Goal: Obtain resource: Download file/media

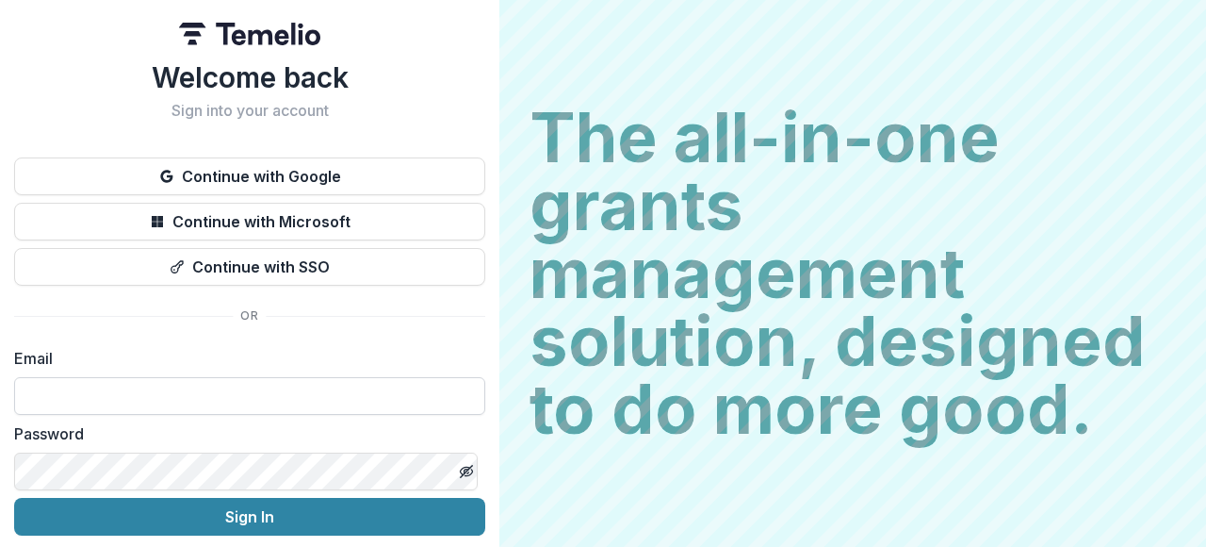
click at [279, 393] on input at bounding box center [249, 396] width 471 height 38
type input "**********"
click at [270, 403] on input "**********" at bounding box center [249, 396] width 471 height 38
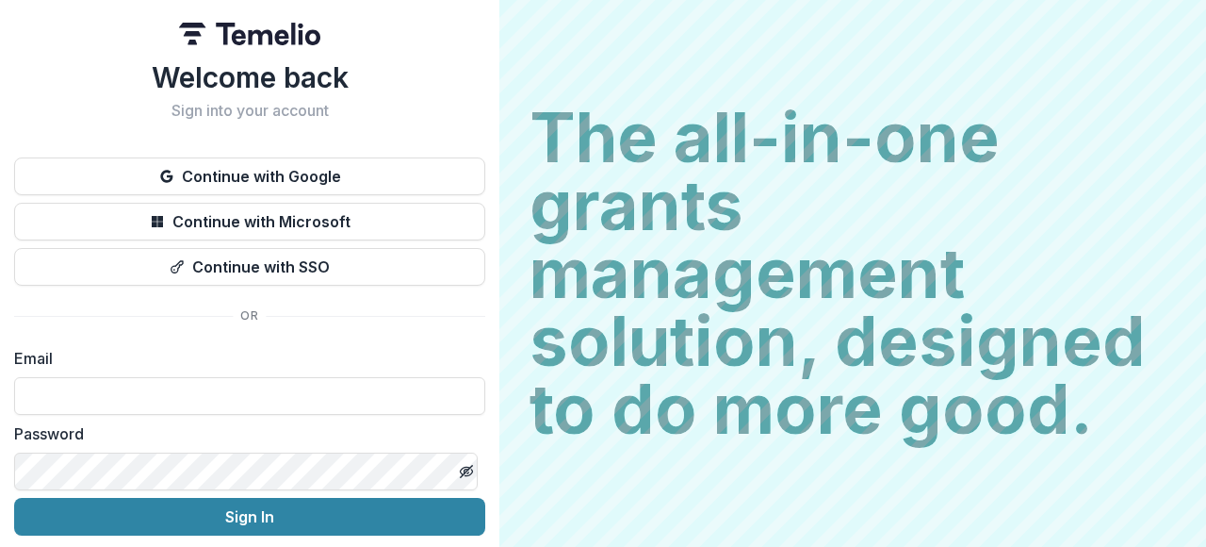
click at [139, 351] on label "Email" at bounding box center [244, 358] width 460 height 23
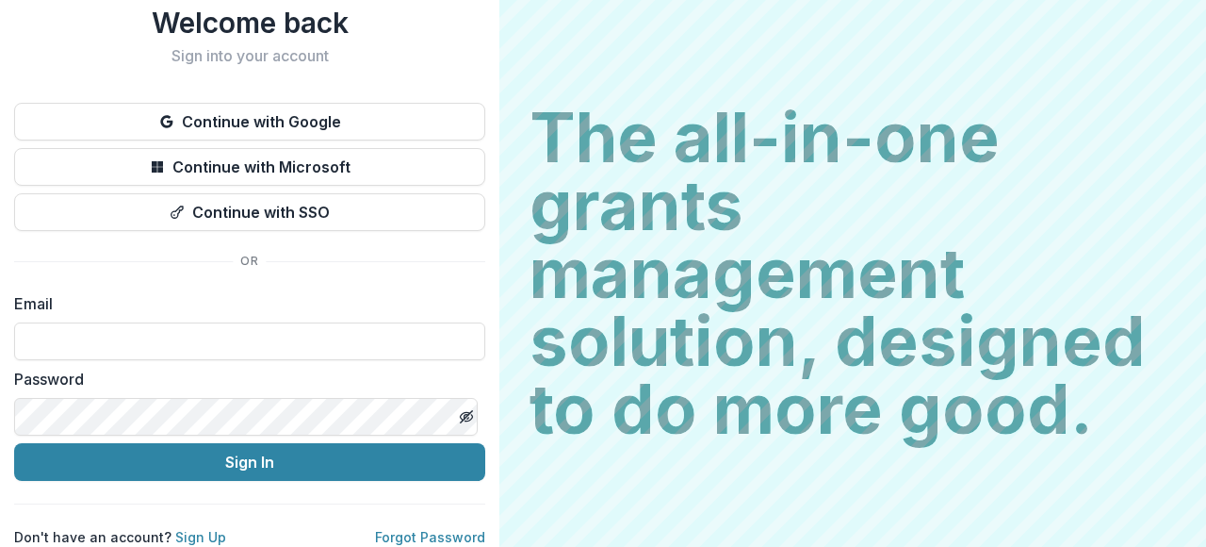
click at [101, 306] on div "Email" at bounding box center [249, 326] width 471 height 68
click at [102, 324] on input at bounding box center [249, 341] width 471 height 38
type input "**********"
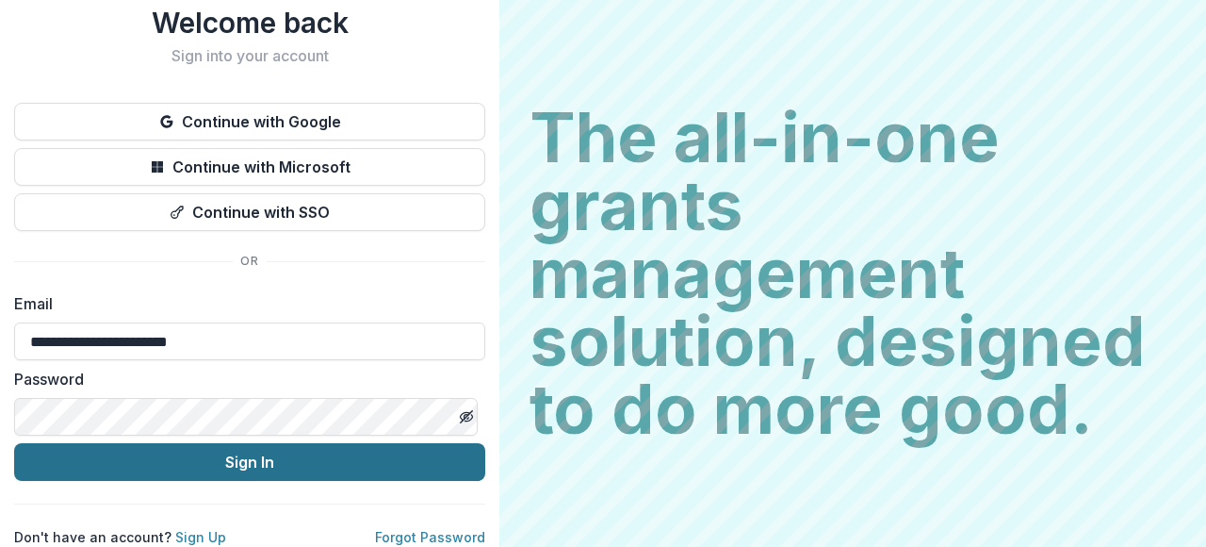
click at [232, 450] on button "Sign In" at bounding box center [249, 462] width 471 height 38
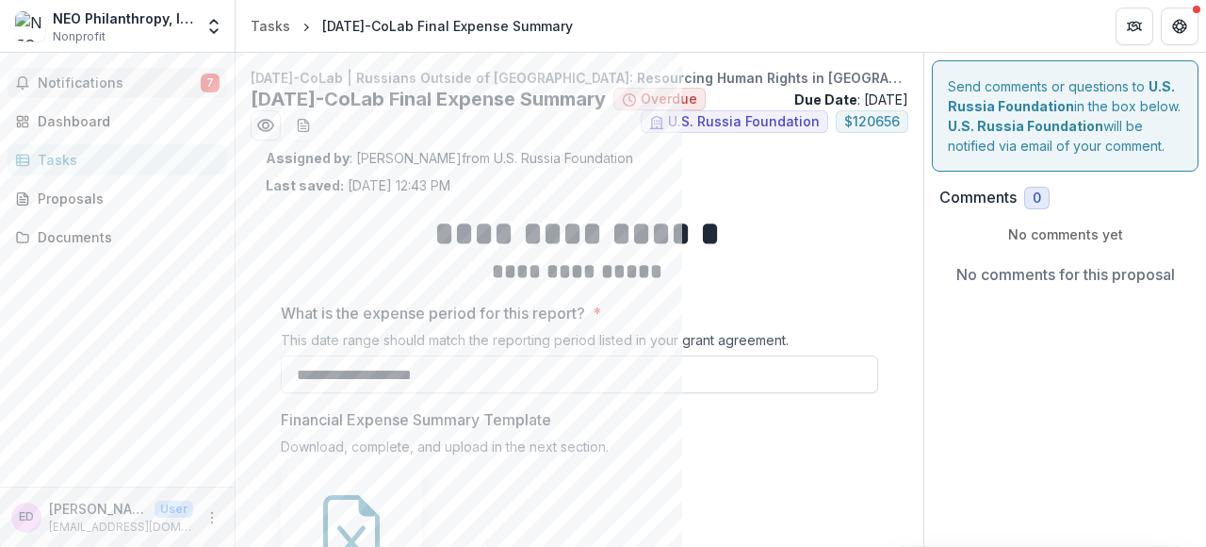
click at [122, 75] on span "Notifications" at bounding box center [119, 83] width 163 height 16
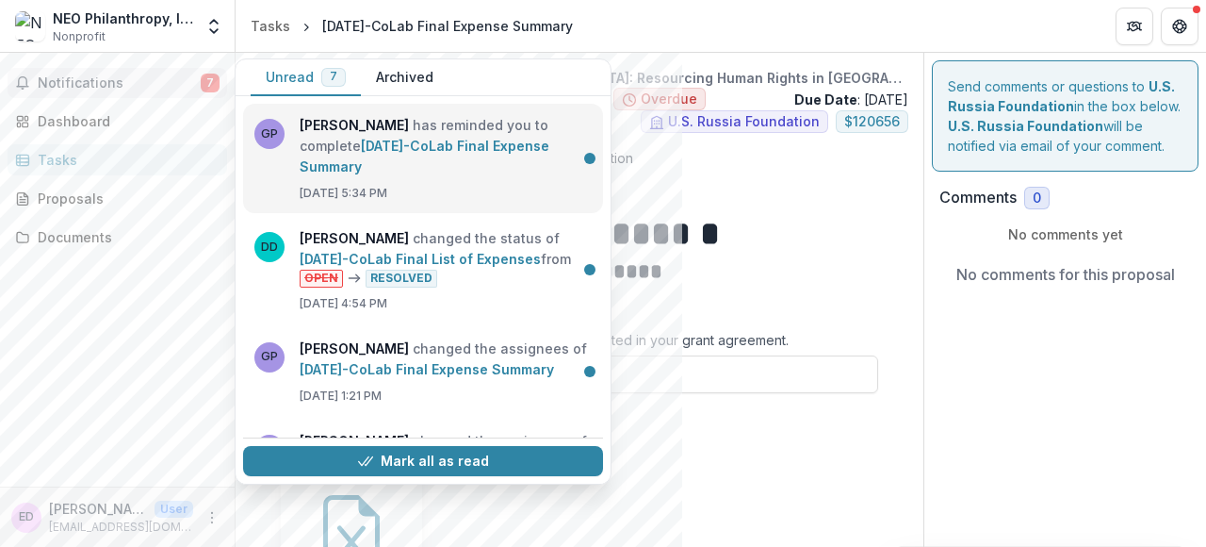
click at [466, 174] on link "[DATE]-CoLab Final Expense Summary" at bounding box center [425, 156] width 250 height 37
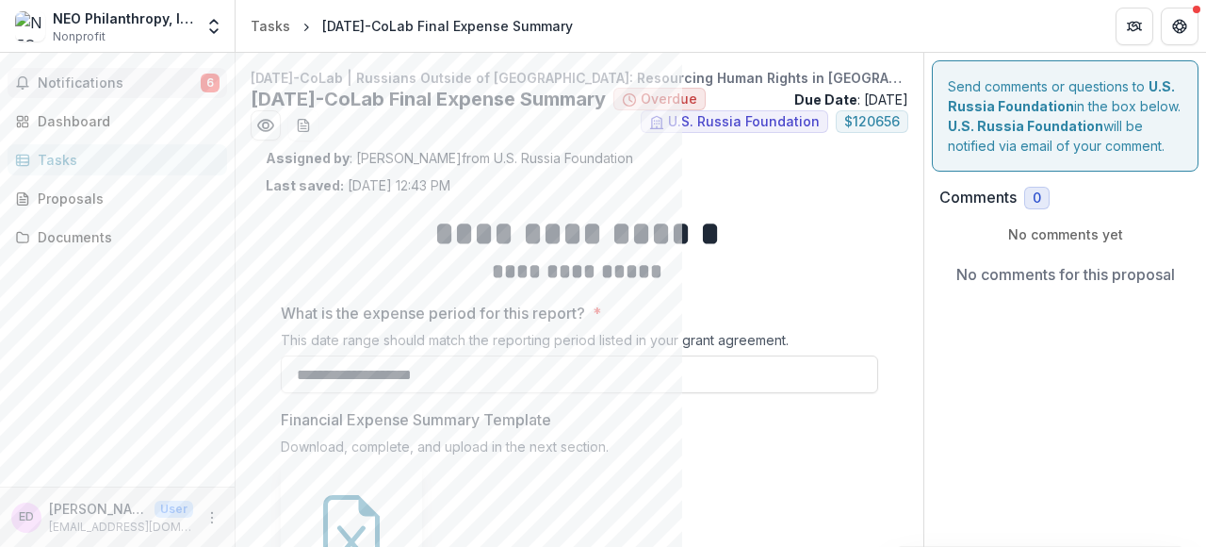
click at [164, 79] on span "Notifications" at bounding box center [119, 83] width 163 height 16
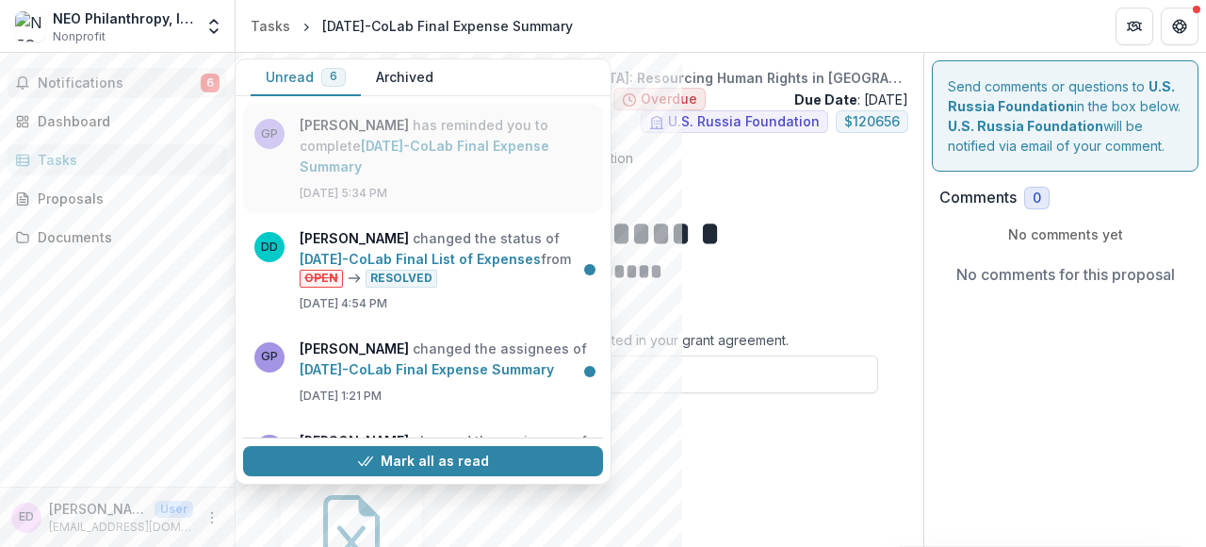
scroll to position [15, 0]
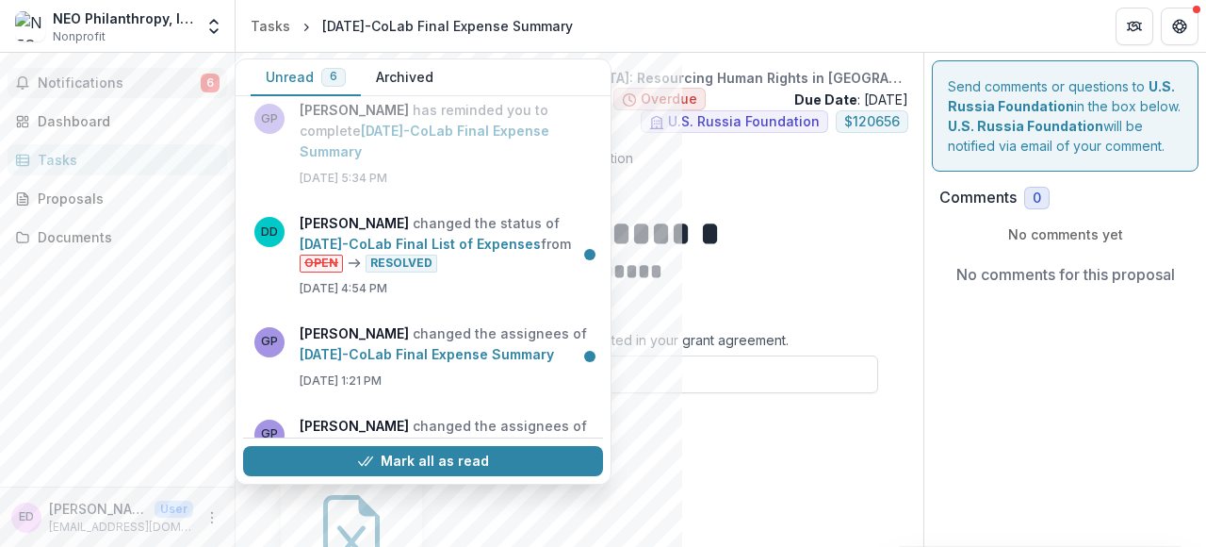
click at [707, 181] on div "Assigned by : [PERSON_NAME] from U.S. Russia Foundation Last saved: [DATE] 12:4…" at bounding box center [580, 171] width 628 height 47
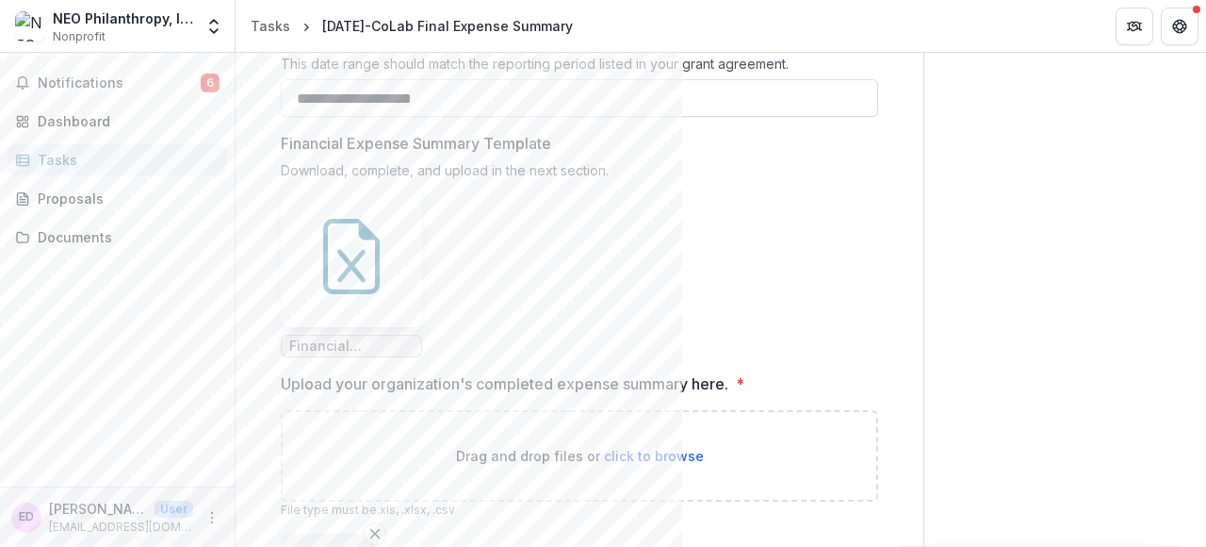
scroll to position [288, 0]
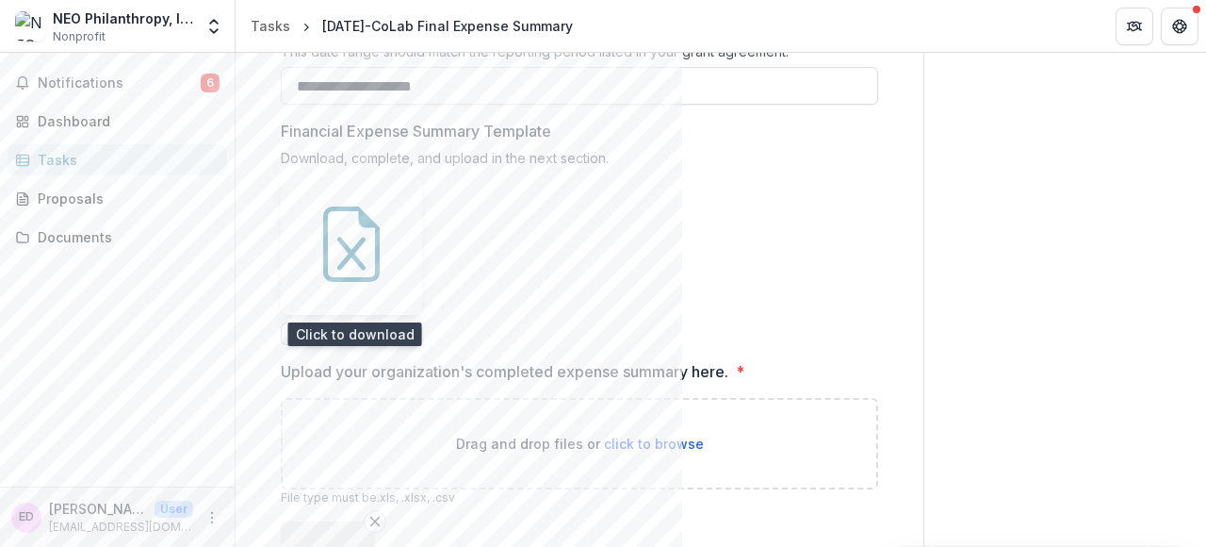
click at [333, 265] on icon at bounding box center [351, 243] width 75 height 75
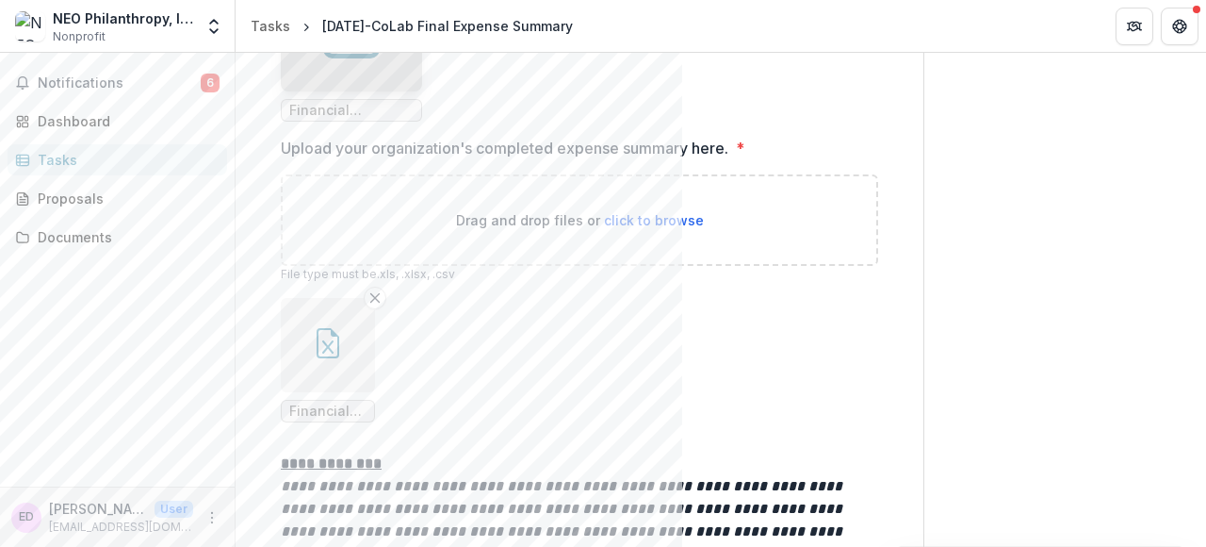
scroll to position [515, 0]
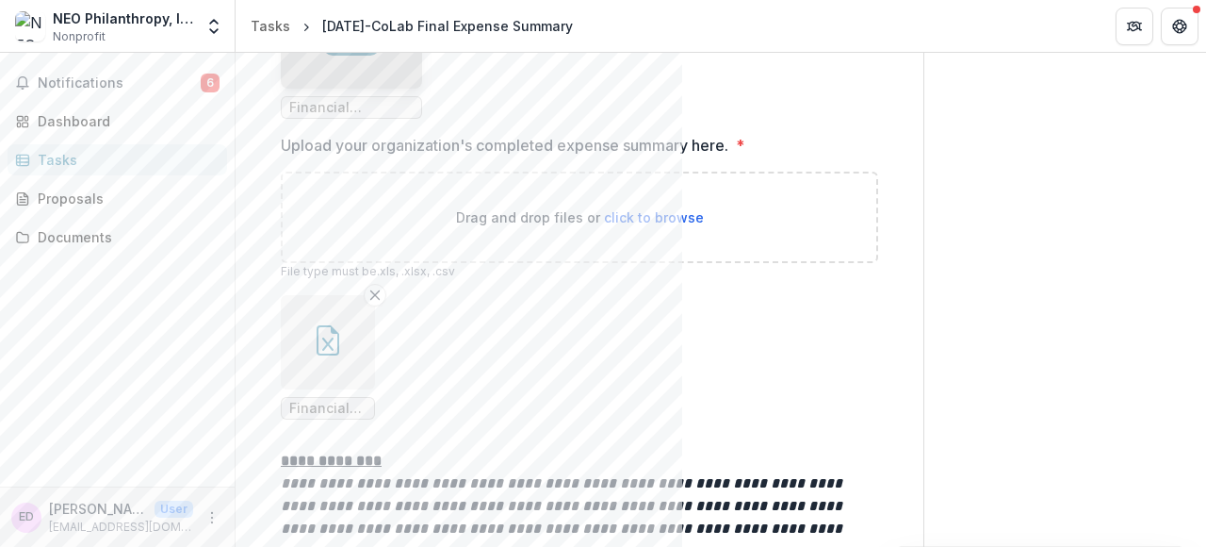
click at [325, 346] on icon "button" at bounding box center [327, 343] width 11 height 13
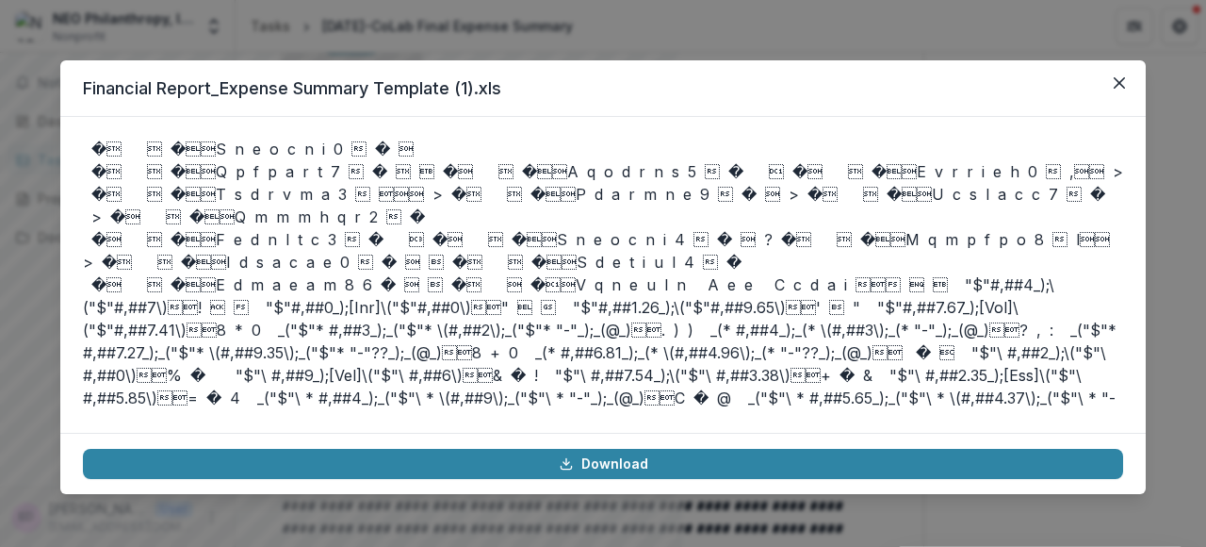
scroll to position [796, 0]
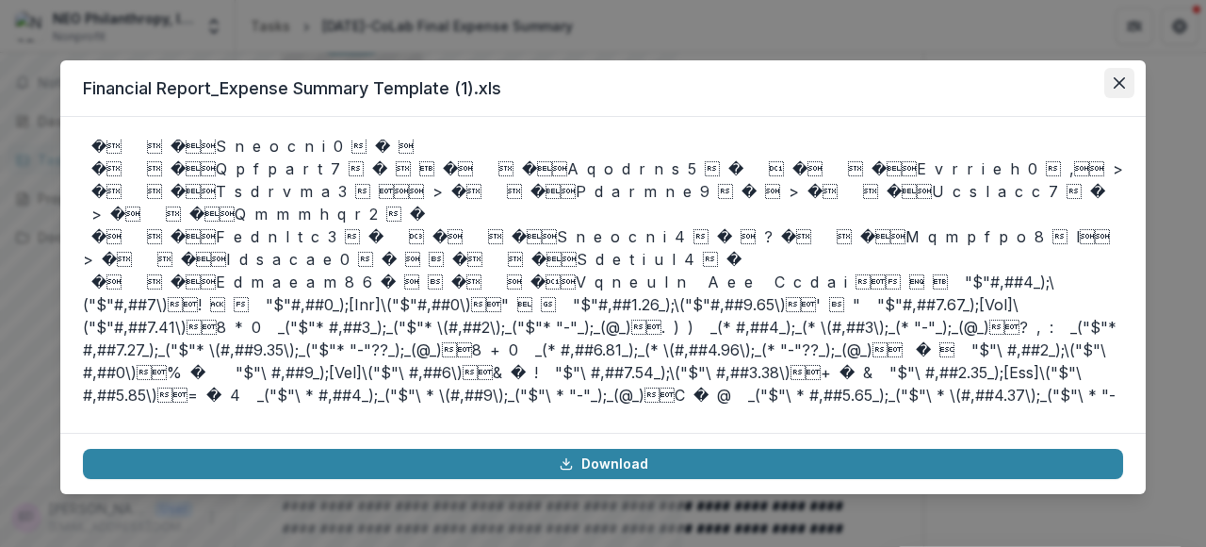
click at [1118, 84] on icon "Close" at bounding box center [1119, 82] width 11 height 11
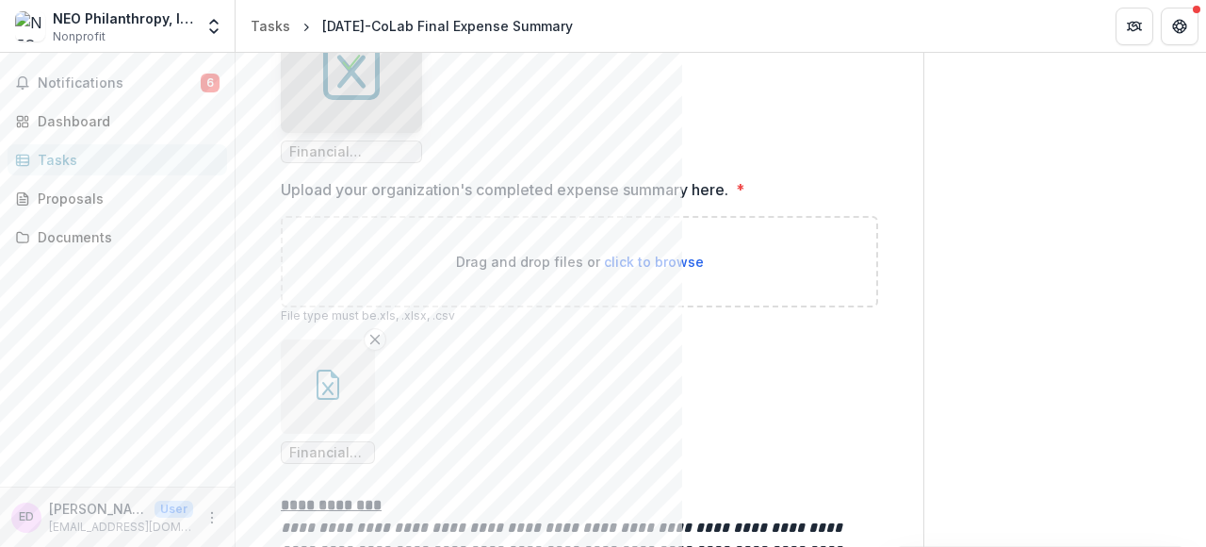
scroll to position [461, 0]
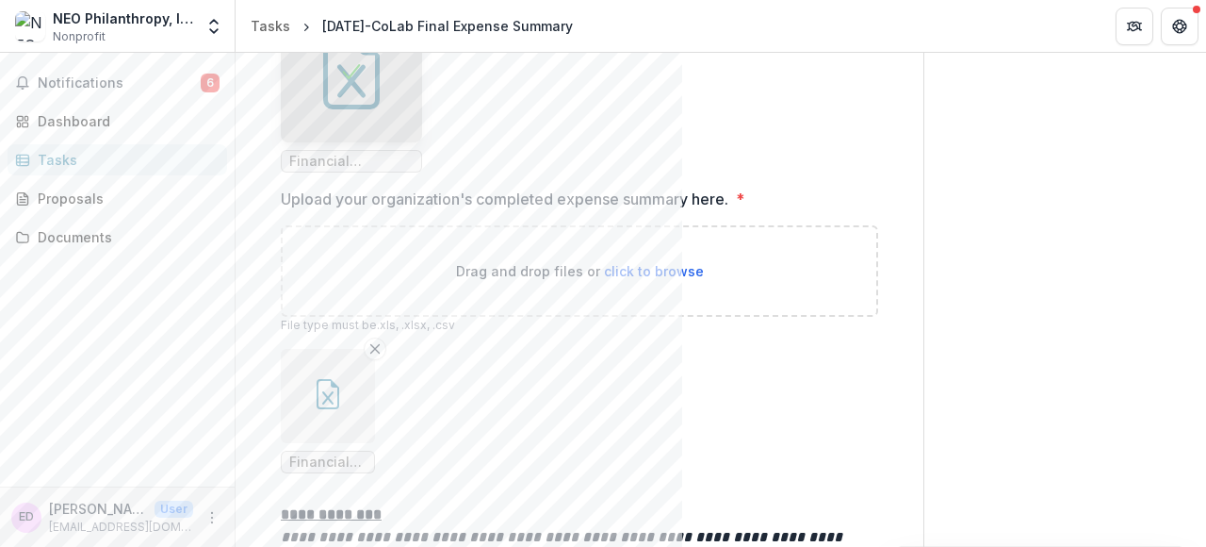
click at [317, 463] on span "Financial Report_Expense Summary Template (1).xls" at bounding box center [327, 462] width 77 height 16
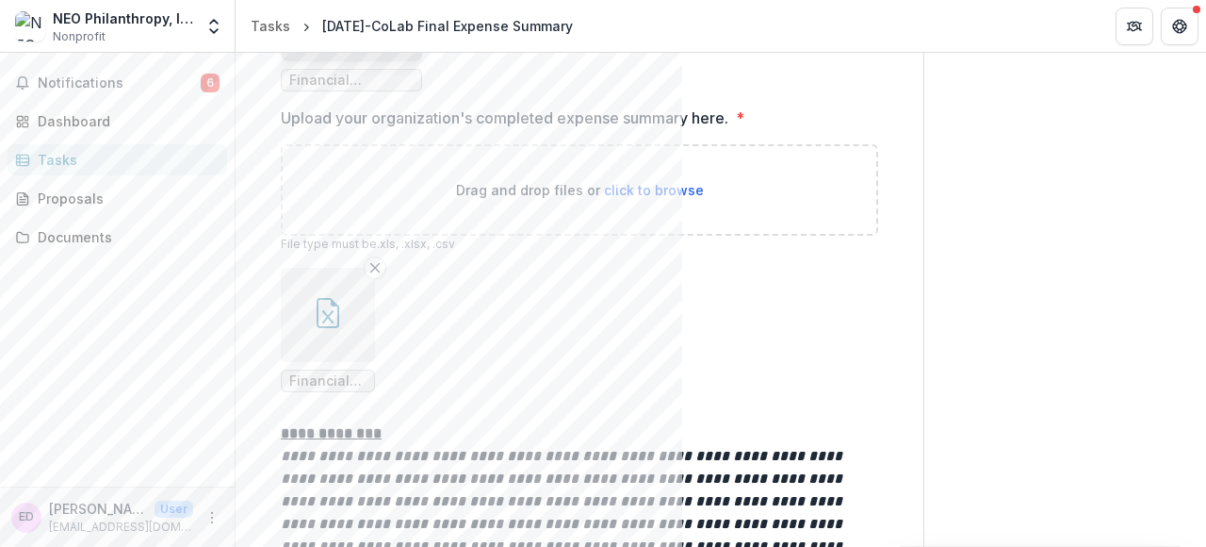
scroll to position [557, 0]
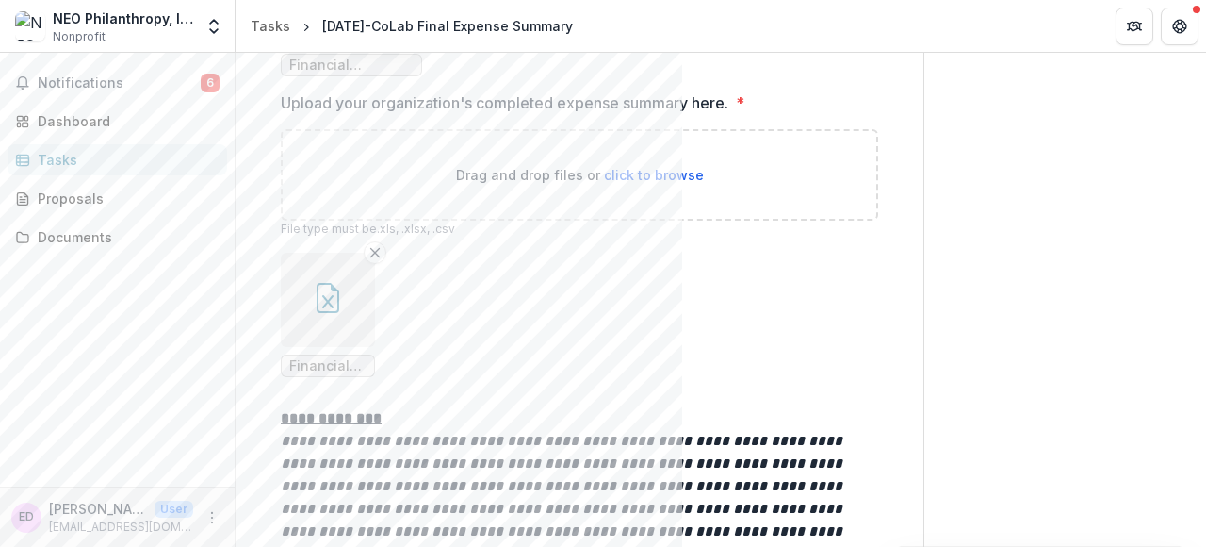
click at [303, 360] on span "Financial Report_Expense Summary Template (1).xls" at bounding box center [327, 366] width 77 height 16
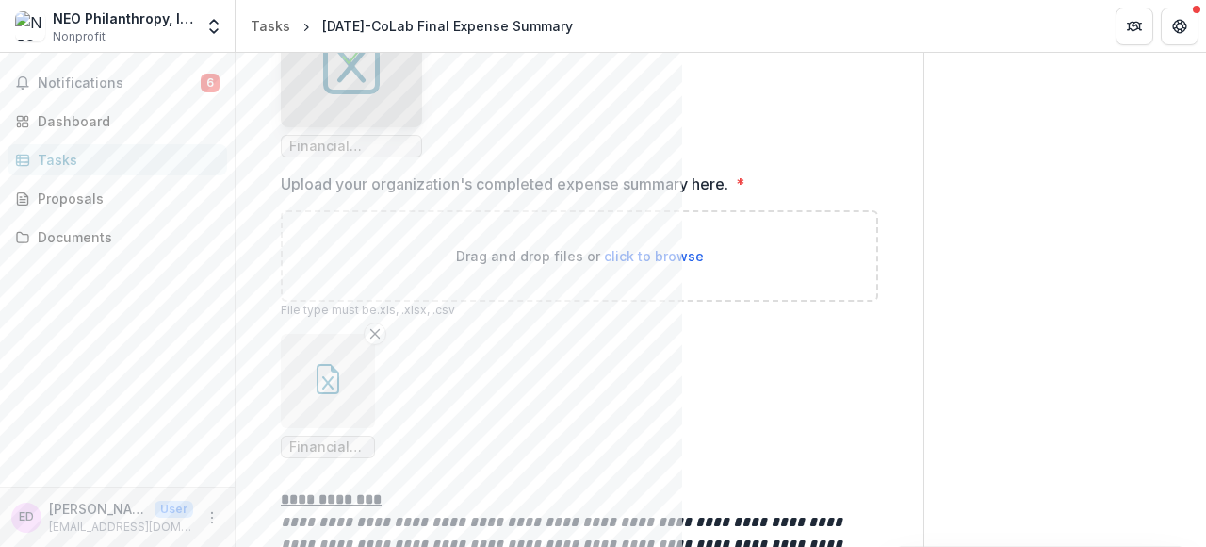
scroll to position [519, 0]
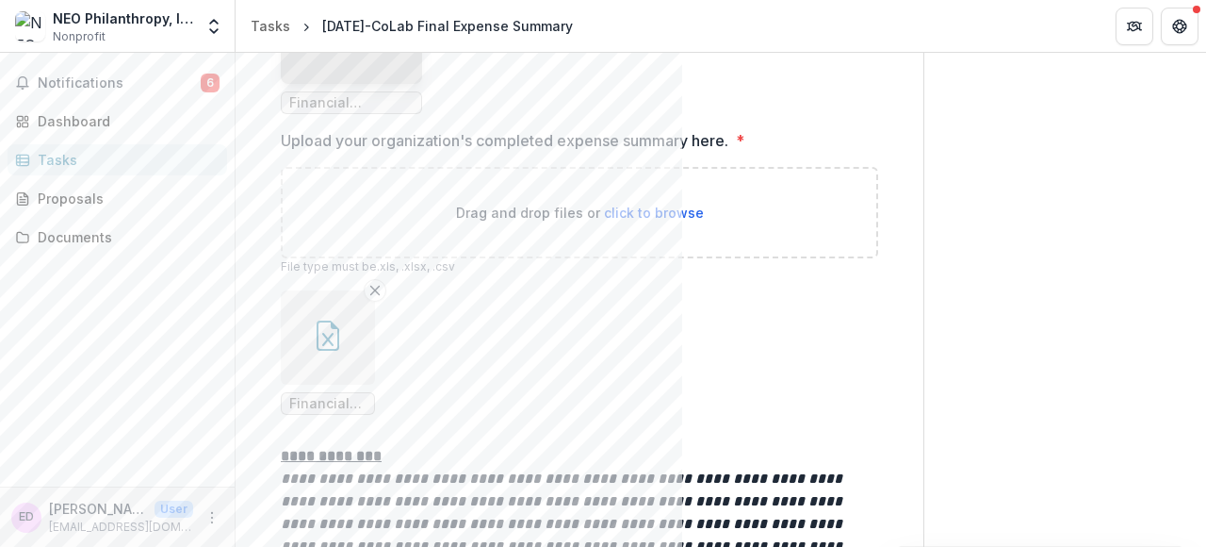
click at [317, 335] on icon "button" at bounding box center [328, 335] width 23 height 30
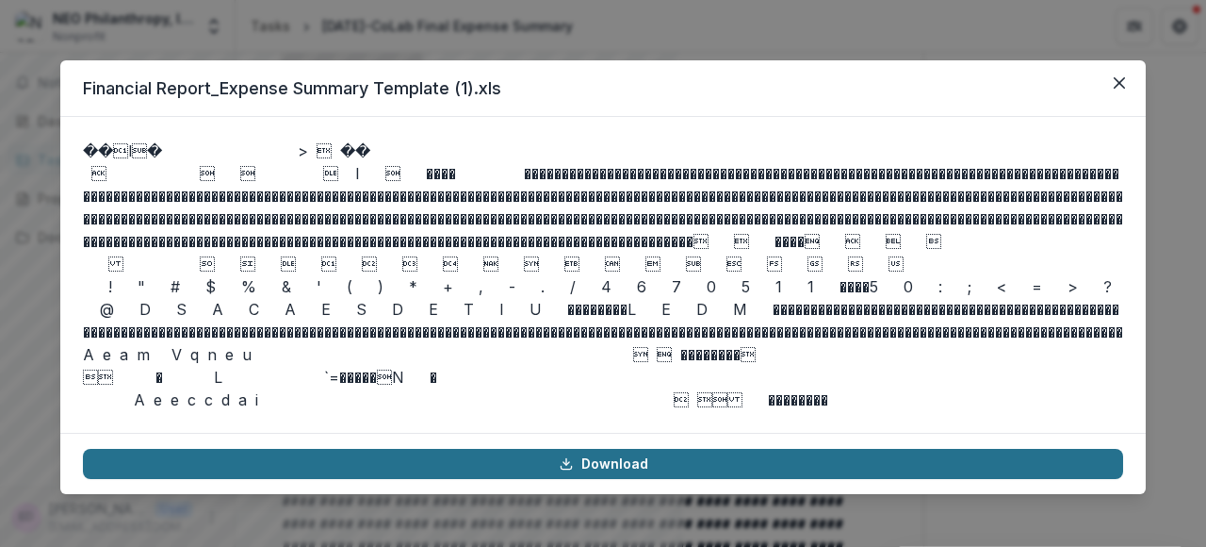
click at [491, 453] on link "Download" at bounding box center [603, 464] width 1040 height 30
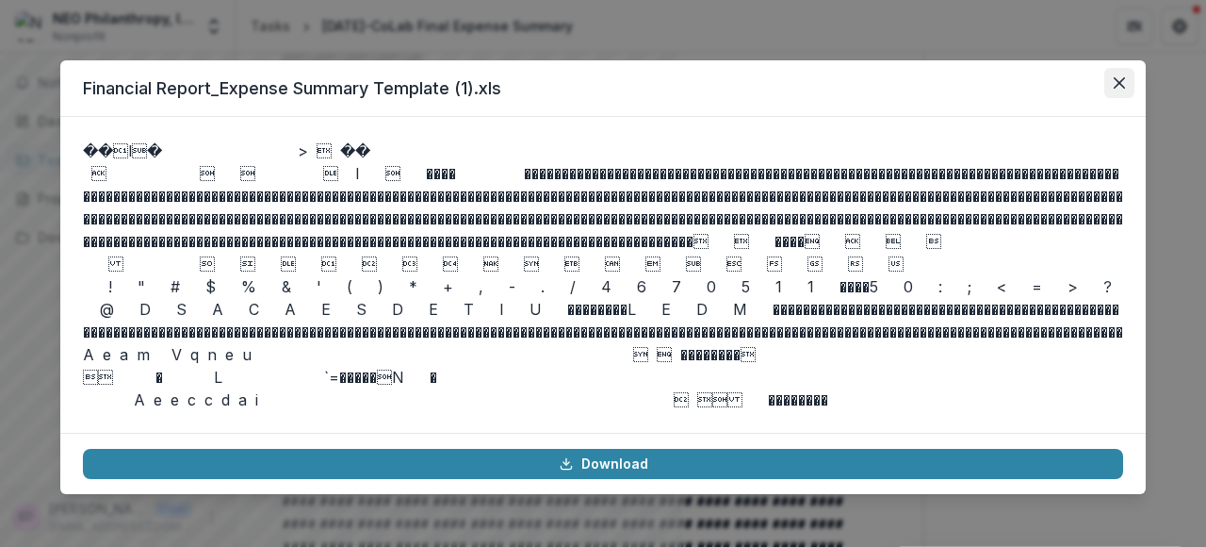
click at [1125, 82] on button "Close" at bounding box center [1120, 83] width 30 height 30
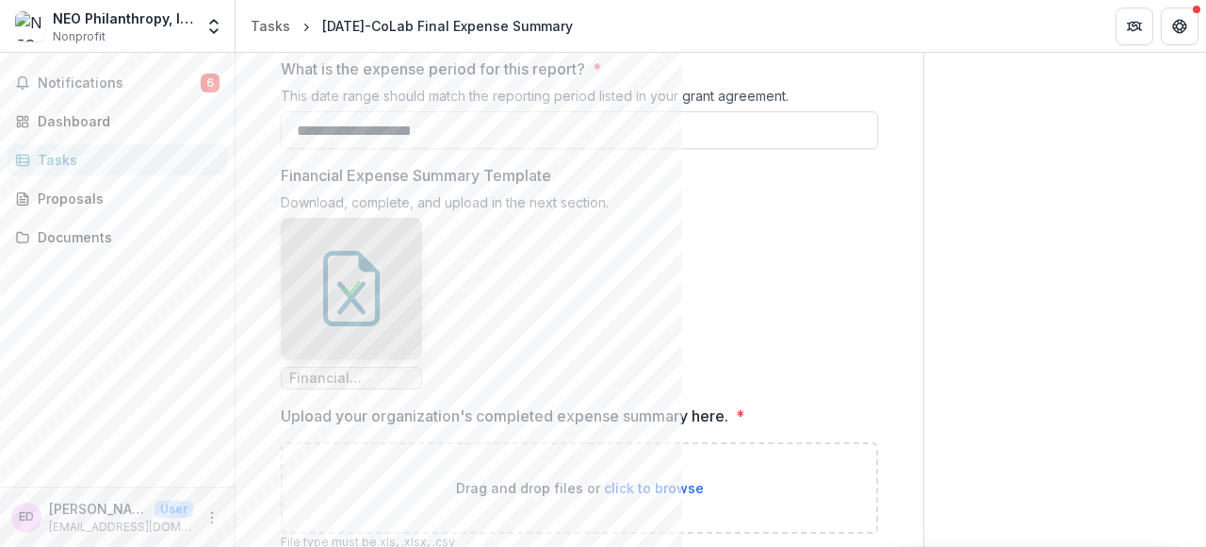
scroll to position [163, 0]
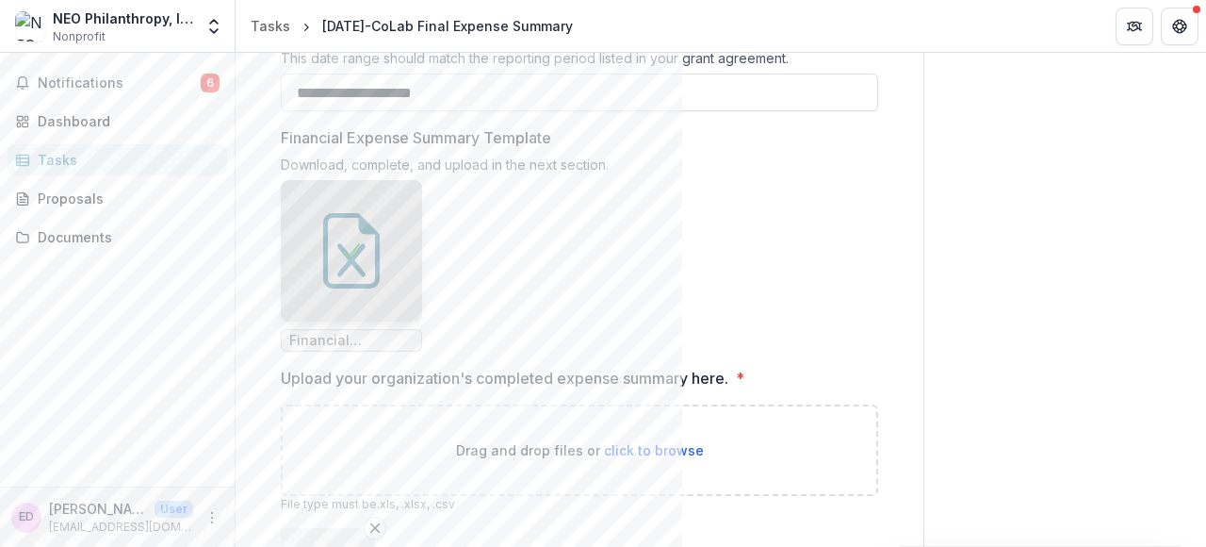
scroll to position [188, 0]
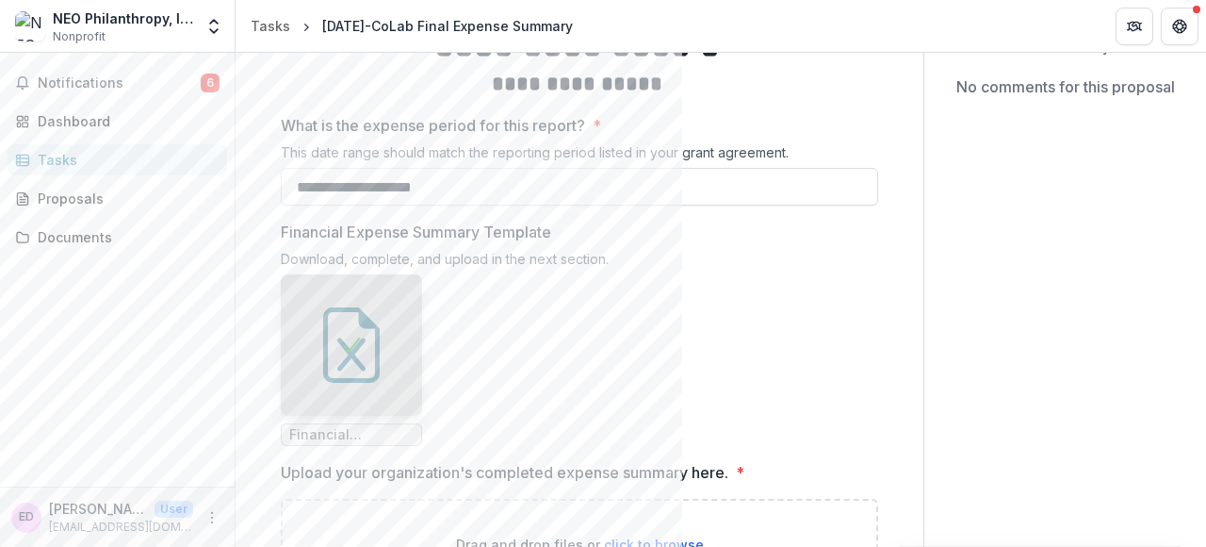
click at [490, 366] on ul "Financial Report_Expense Summary Template.xls" at bounding box center [579, 360] width 597 height 172
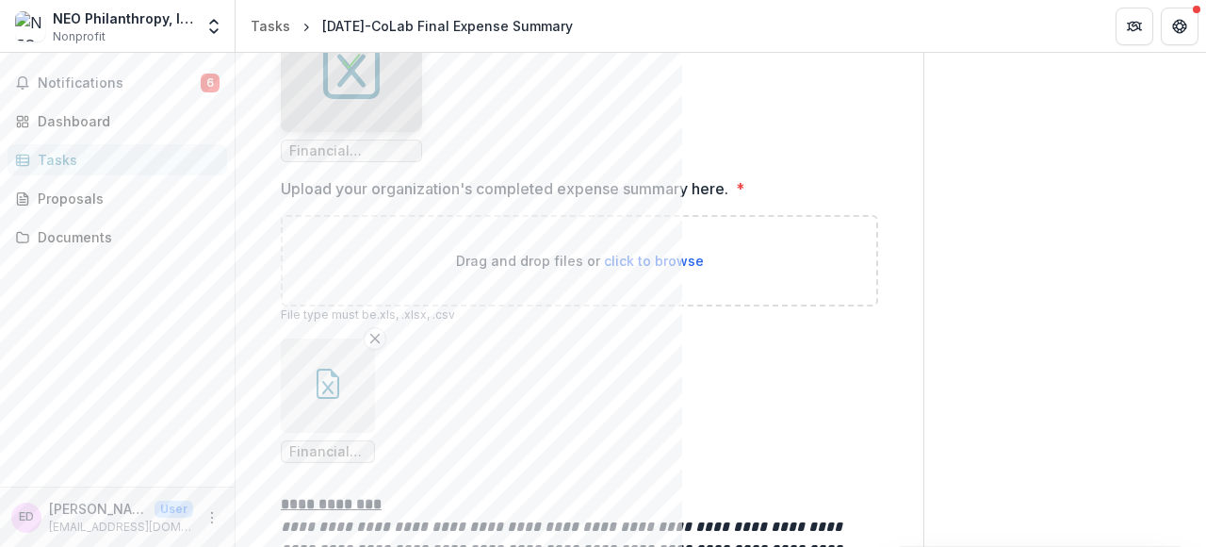
scroll to position [475, 0]
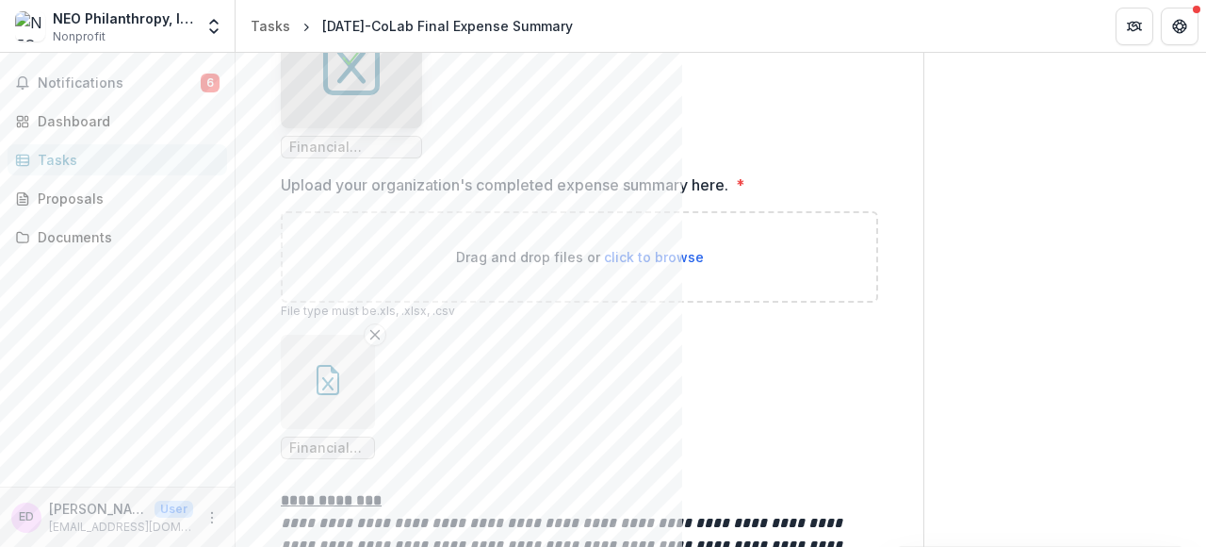
click at [317, 379] on icon "button" at bounding box center [328, 380] width 23 height 30
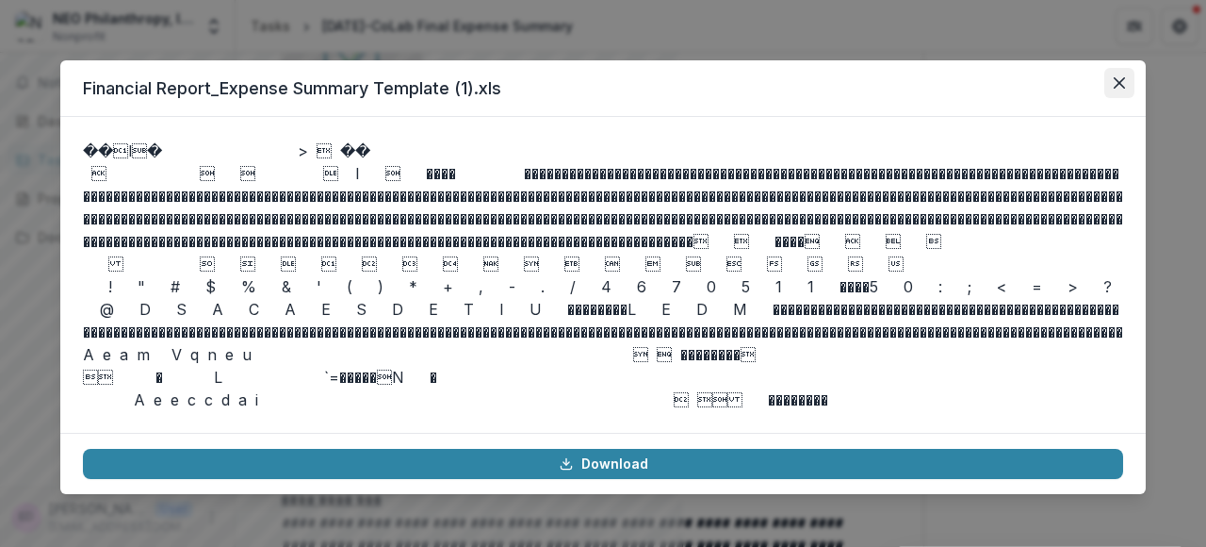
click at [1118, 83] on icon "Close" at bounding box center [1119, 82] width 11 height 11
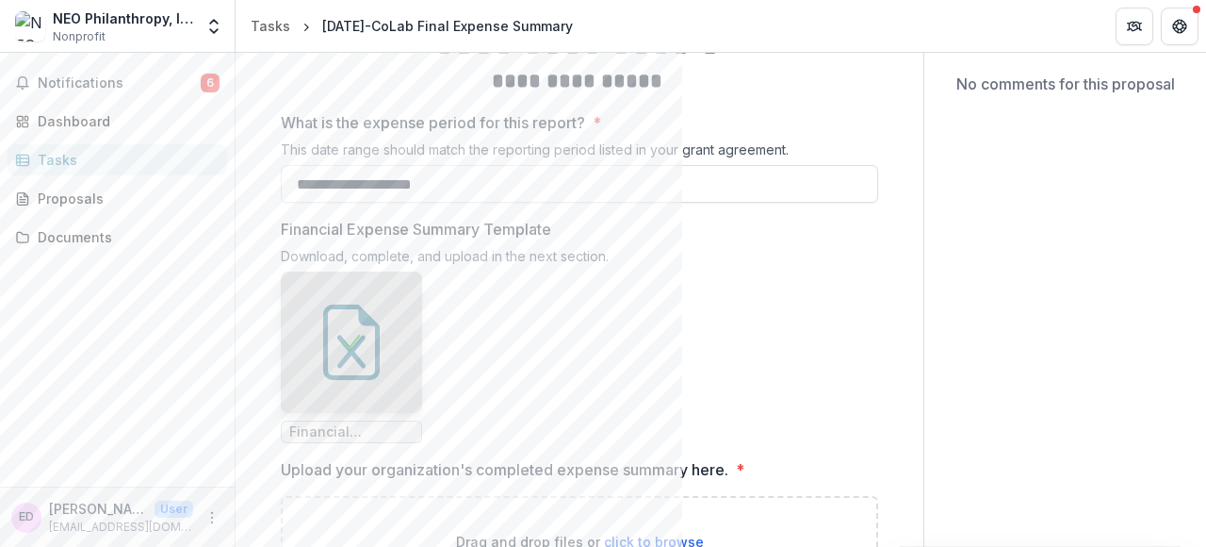
scroll to position [191, 0]
